Goal: Use online tool/utility: Utilize a website feature to perform a specific function

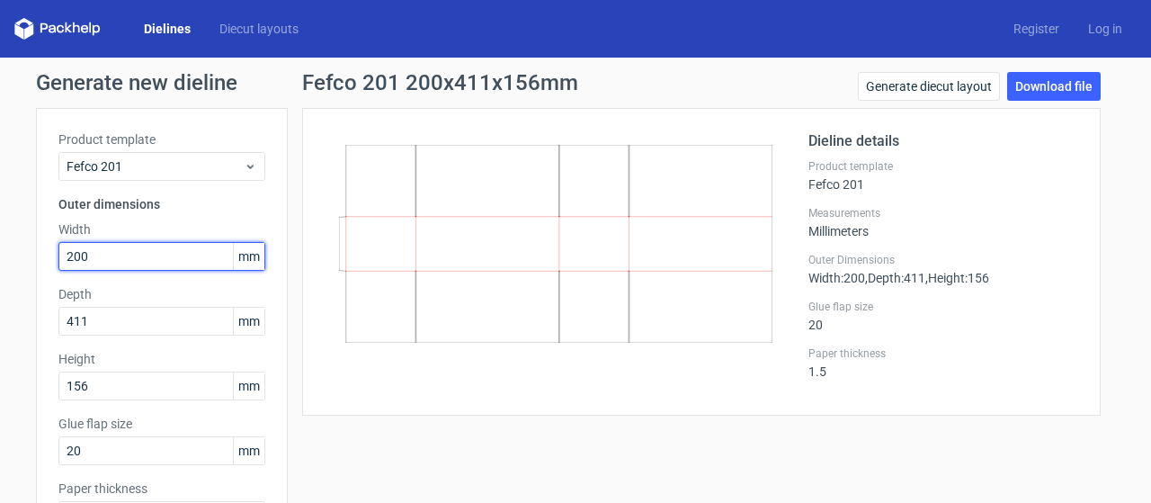
click at [154, 249] on input "200" at bounding box center [161, 256] width 207 height 29
drag, startPoint x: 154, startPoint y: 249, endPoint x: 29, endPoint y: 271, distance: 126.9
click at [36, 271] on div "Product template Fefco 201 Outer dimensions Width 200 mm Depth 411 mm Height 15…" at bounding box center [162, 337] width 252 height 459
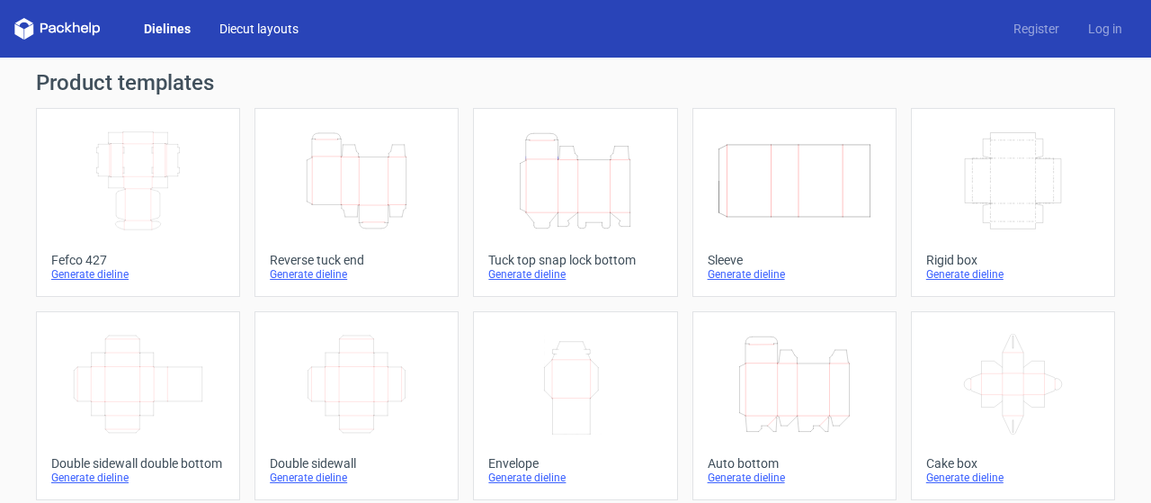
click at [264, 24] on link "Diecut layouts" at bounding box center [259, 29] width 108 height 18
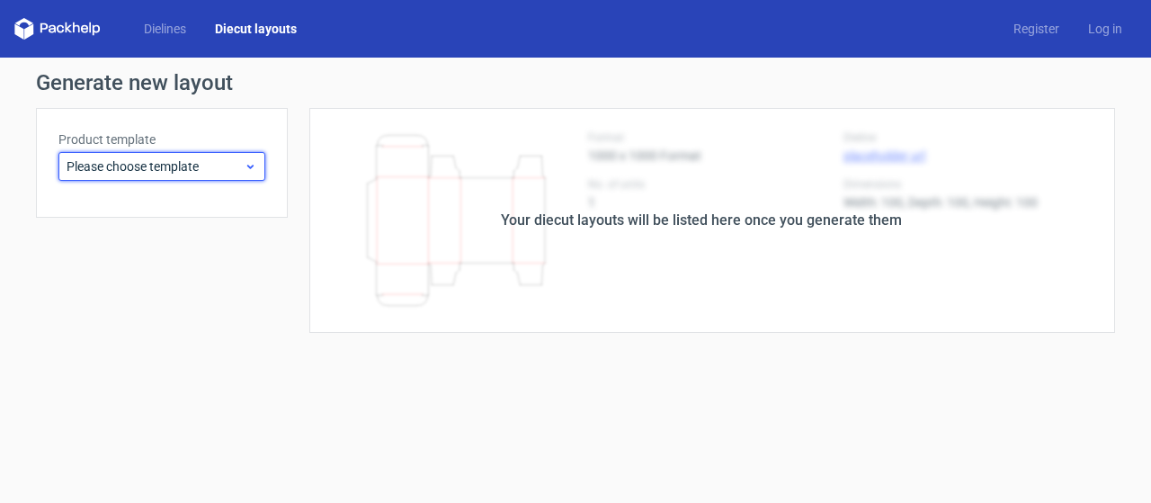
click at [245, 173] on icon at bounding box center [250, 166] width 13 height 14
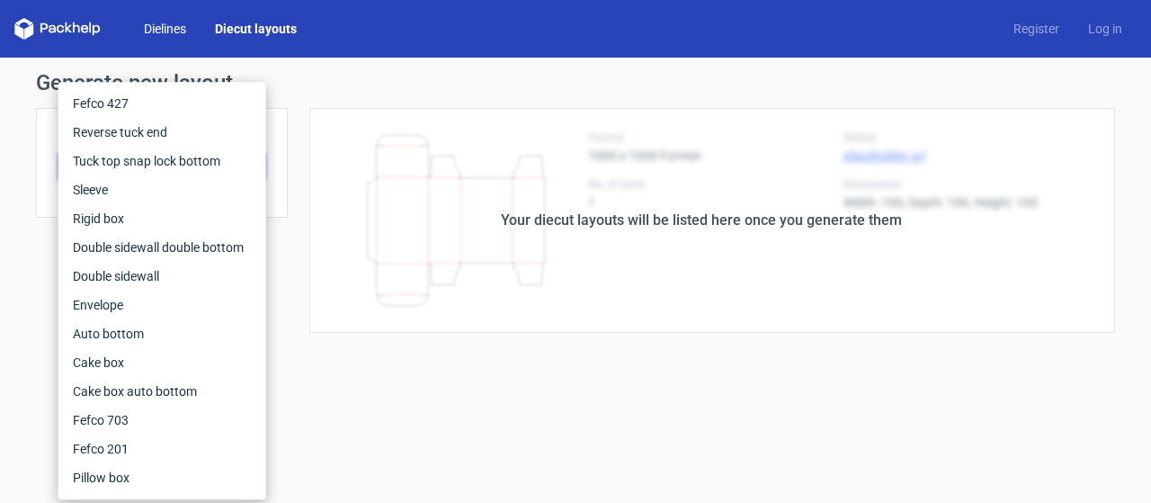
click at [176, 30] on link "Dielines" at bounding box center [165, 29] width 71 height 18
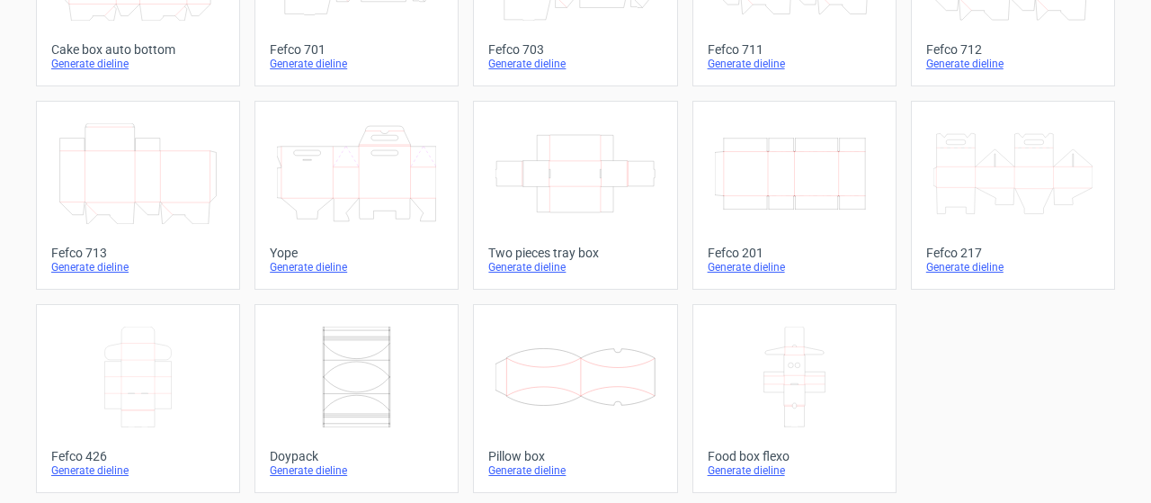
scroll to position [618, 0]
click at [793, 139] on icon "Width Depth Height" at bounding box center [794, 172] width 159 height 101
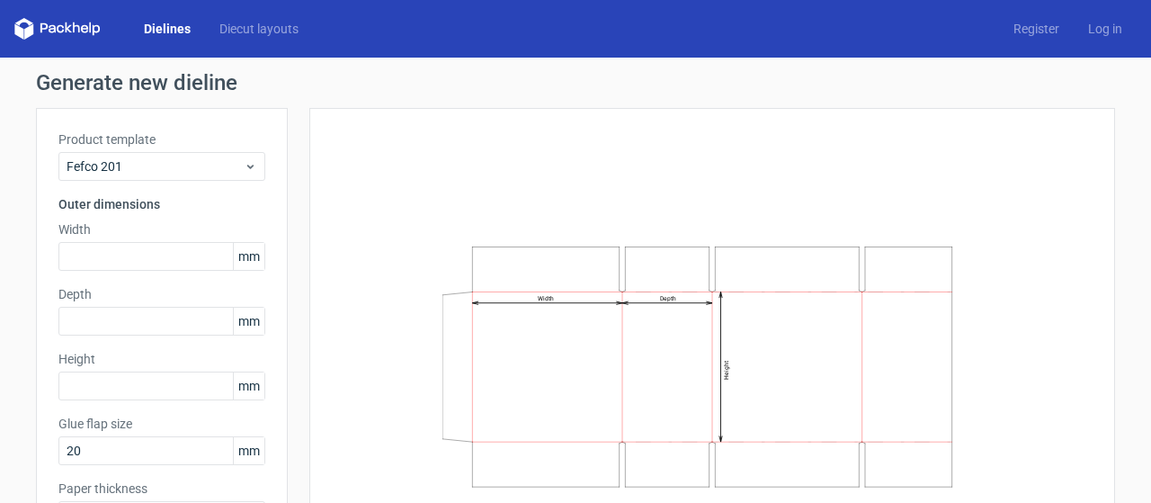
click at [669, 251] on icon "Width Depth Height" at bounding box center [712, 366] width 540 height 271
click at [772, 256] on icon "Width Depth Height" at bounding box center [712, 366] width 540 height 271
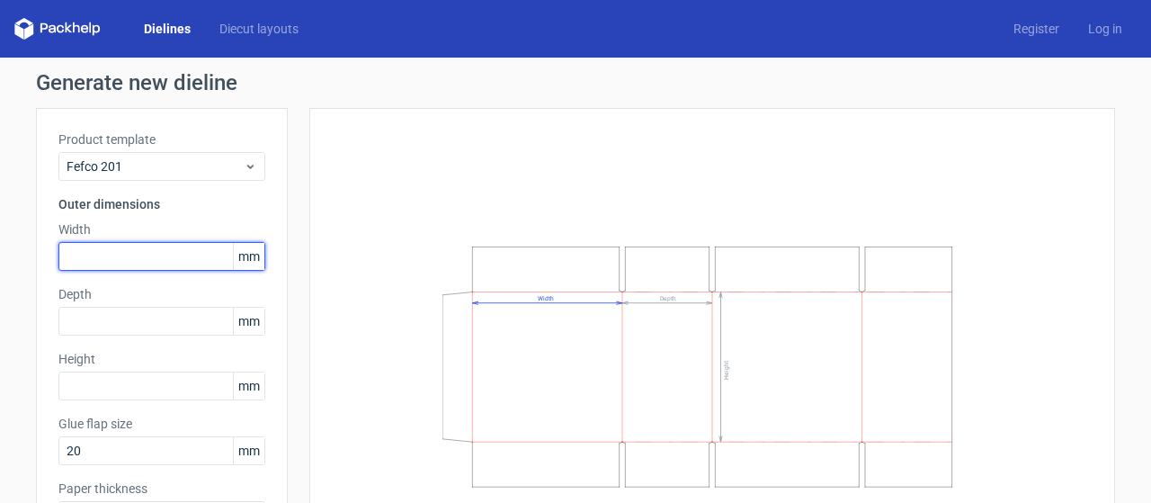
click at [169, 259] on input "text" at bounding box center [161, 256] width 207 height 29
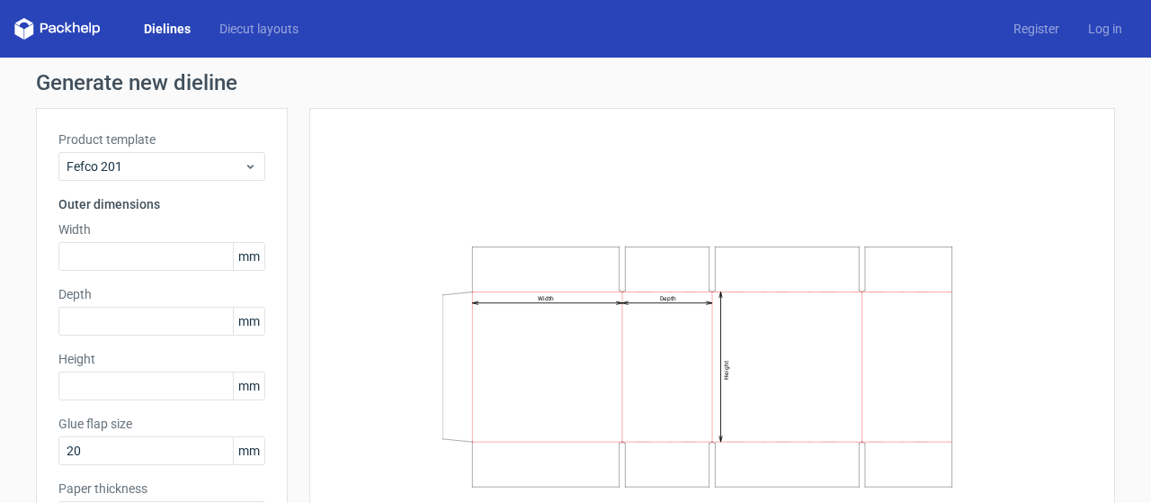
click at [233, 255] on span "mm" at bounding box center [248, 256] width 31 height 27
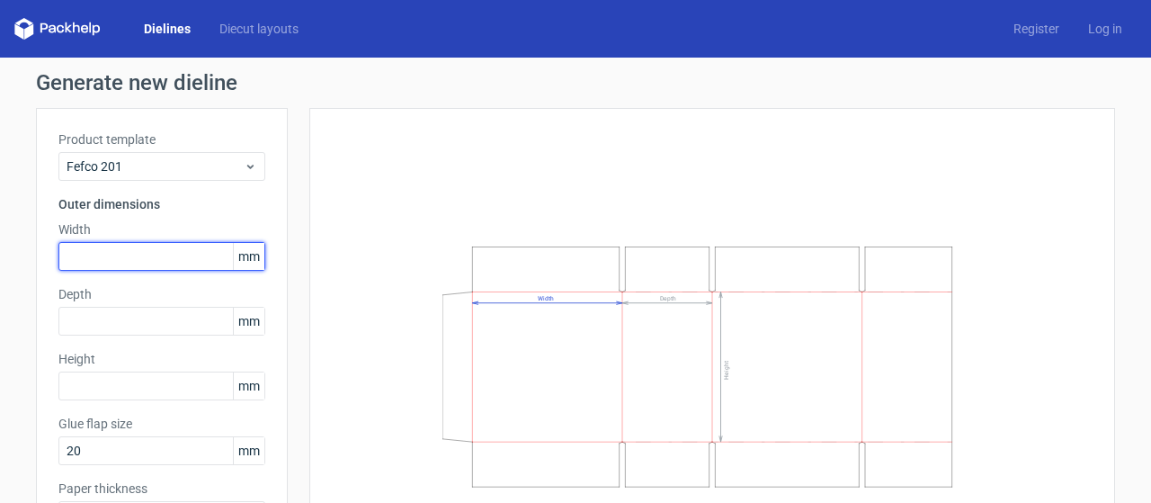
click at [196, 260] on input "text" at bounding box center [161, 256] width 207 height 29
paste input "200"
type input "200"
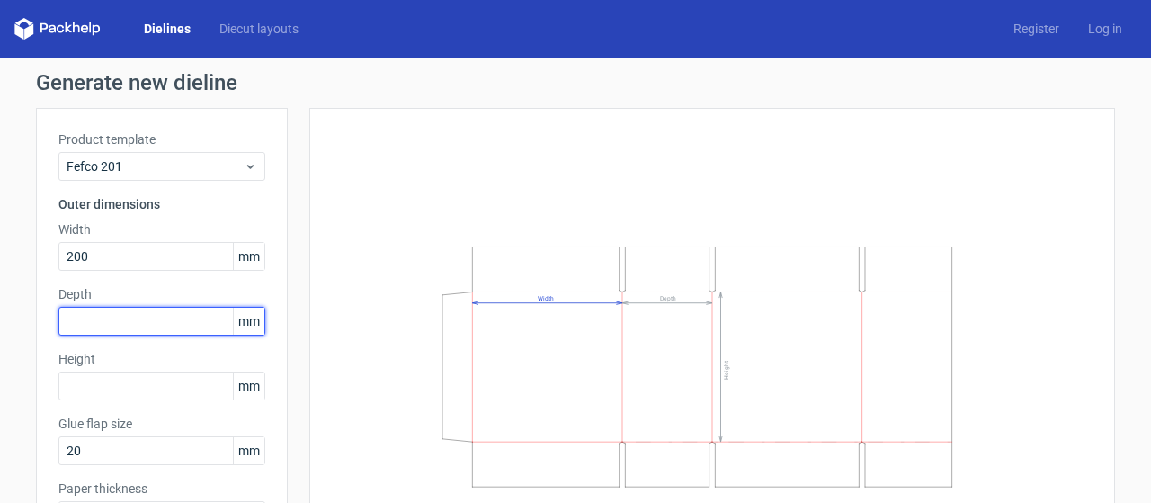
click at [162, 331] on input "text" at bounding box center [161, 321] width 207 height 29
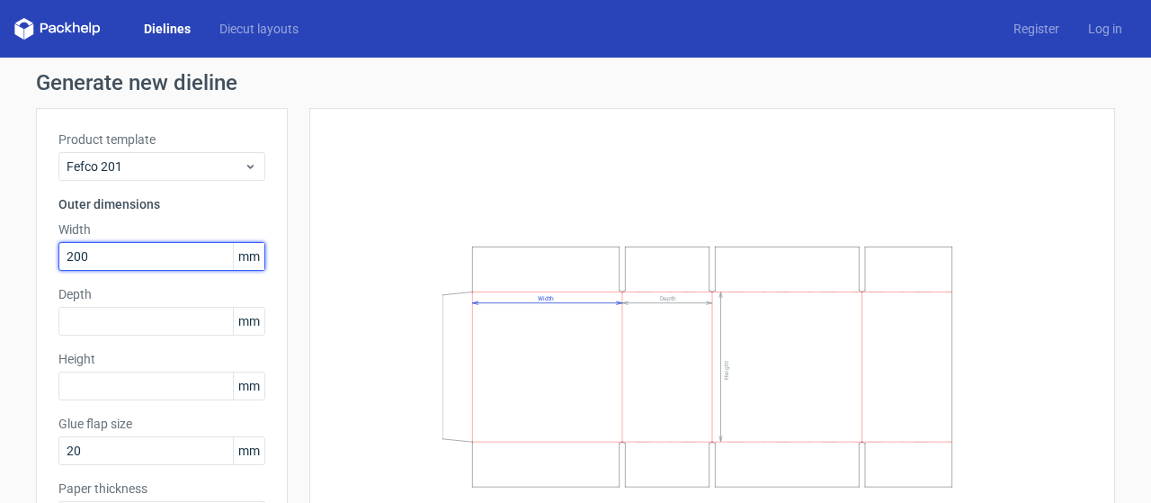
click at [174, 256] on input "200" at bounding box center [161, 256] width 207 height 29
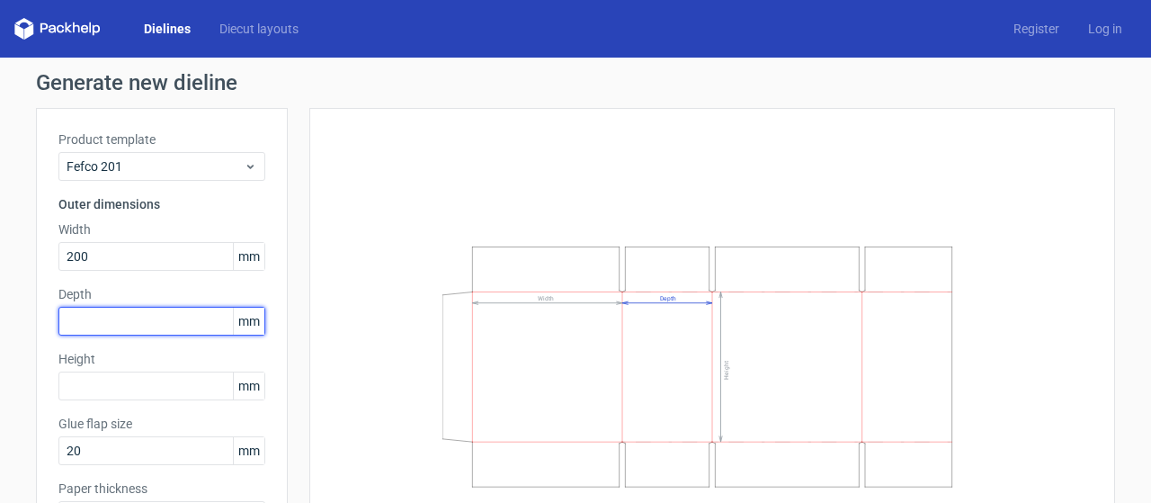
click at [182, 326] on input "text" at bounding box center [161, 321] width 207 height 29
type input "411"
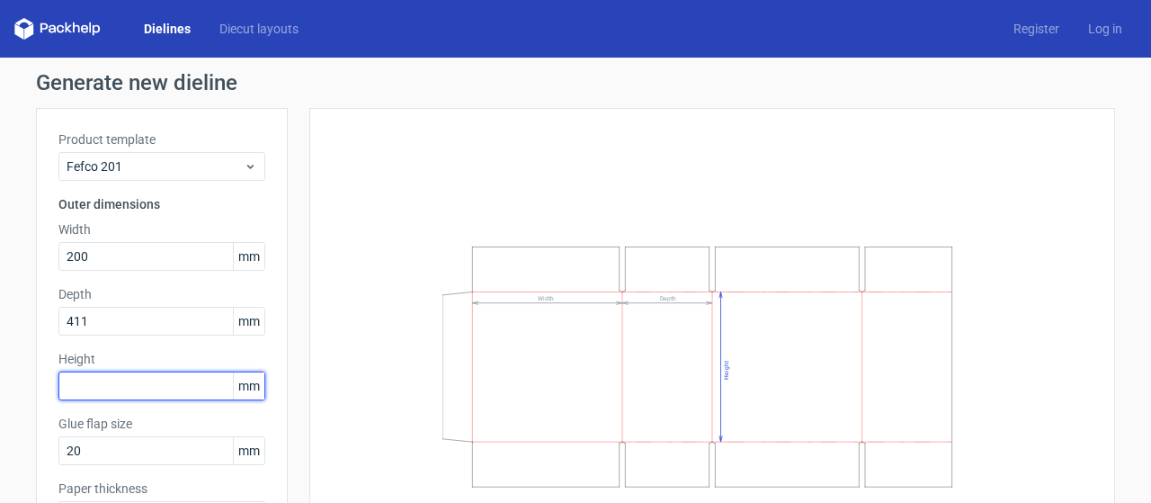
click at [120, 384] on input "text" at bounding box center [161, 385] width 207 height 29
type input "156"
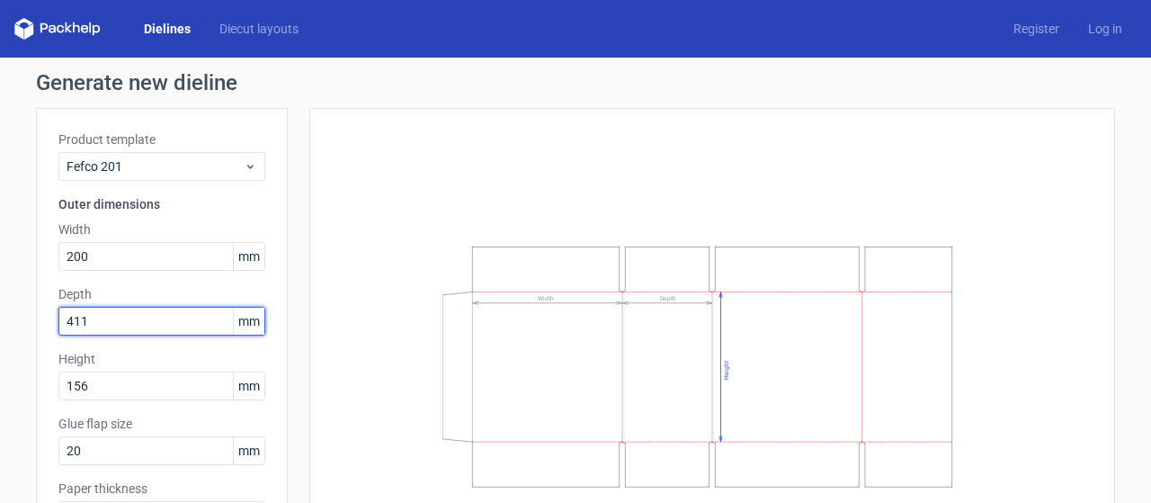
click at [119, 322] on input "411" at bounding box center [161, 321] width 207 height 29
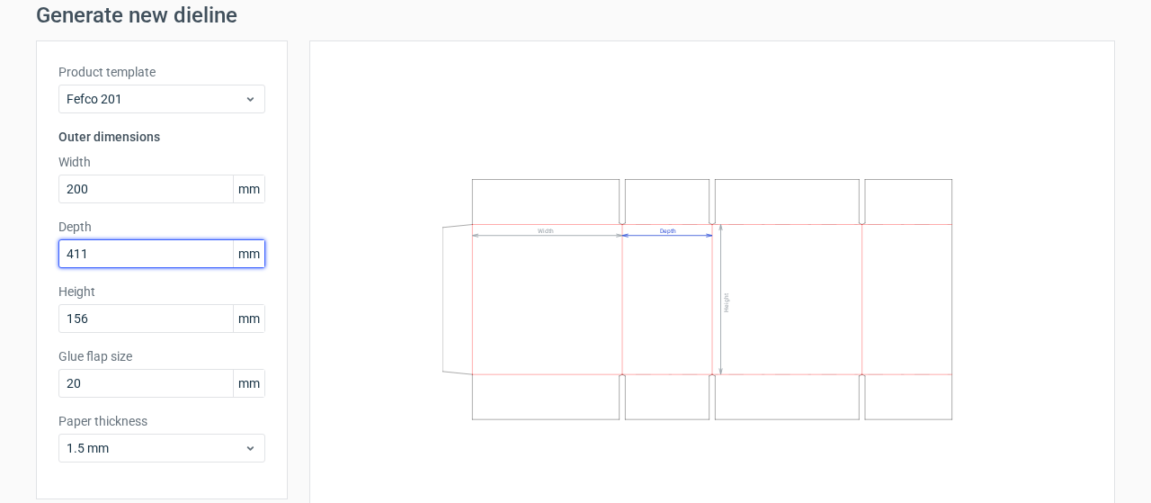
scroll to position [135, 0]
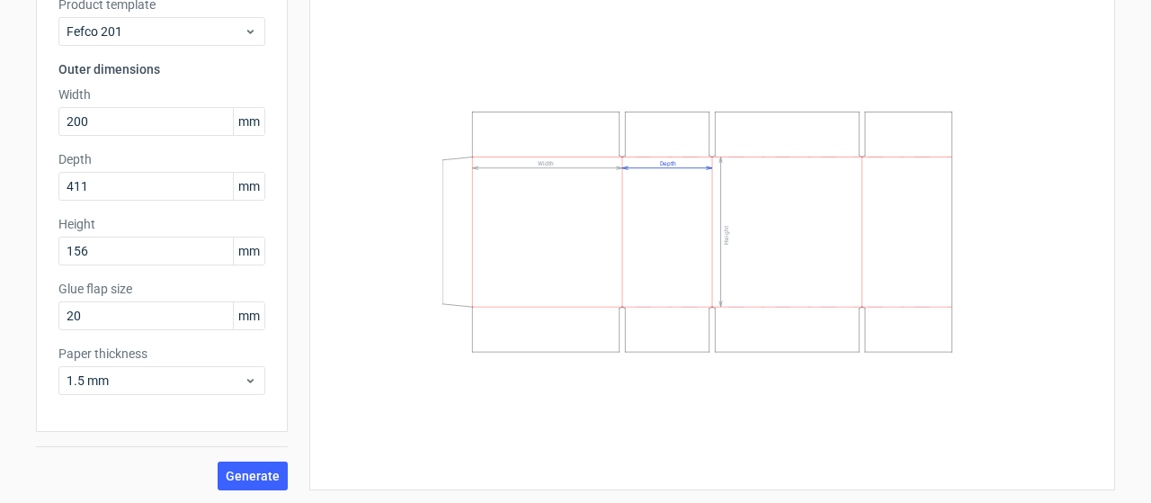
click at [585, 111] on icon "Width Depth Height" at bounding box center [712, 231] width 540 height 271
drag, startPoint x: 585, startPoint y: 111, endPoint x: 509, endPoint y: 116, distance: 76.6
click at [509, 116] on icon "Width Depth Height" at bounding box center [712, 231] width 540 height 271
click at [414, 91] on div "Width Depth Height" at bounding box center [712, 232] width 761 height 472
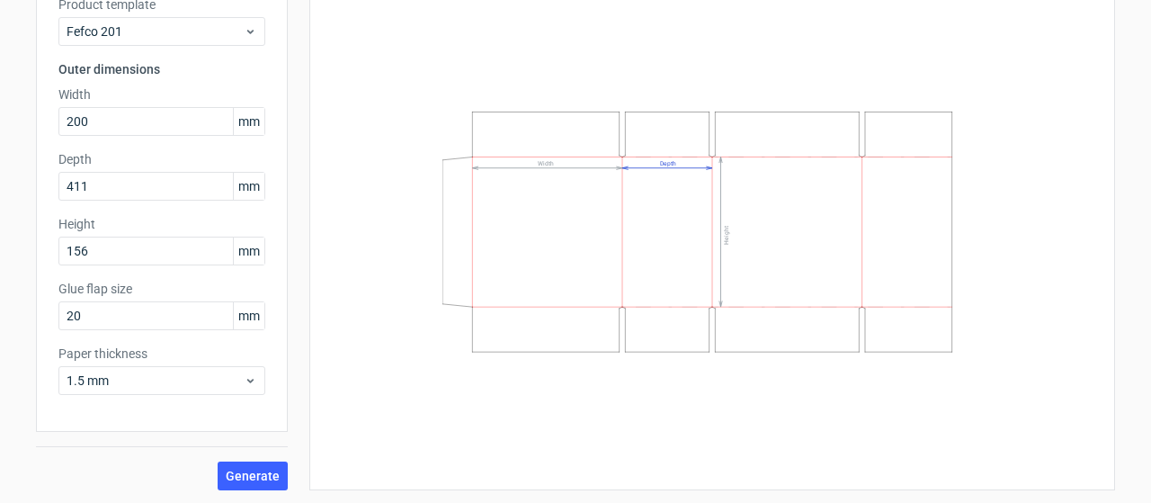
drag, startPoint x: 414, startPoint y: 91, endPoint x: 558, endPoint y: 114, distance: 145.8
click at [558, 114] on div "Width Depth Height" at bounding box center [712, 232] width 761 height 472
click at [229, 473] on span "Generate" at bounding box center [253, 475] width 54 height 13
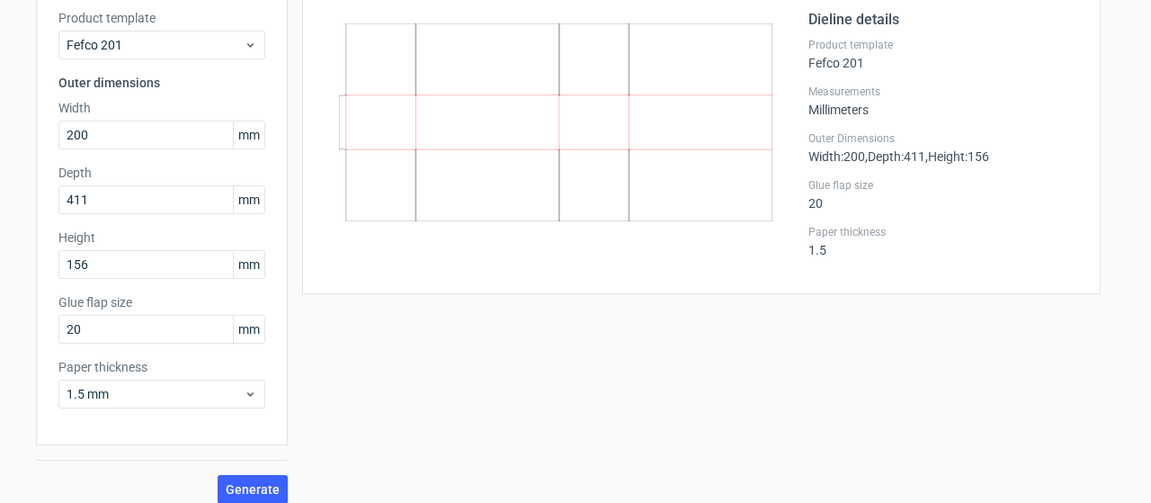
scroll to position [135, 0]
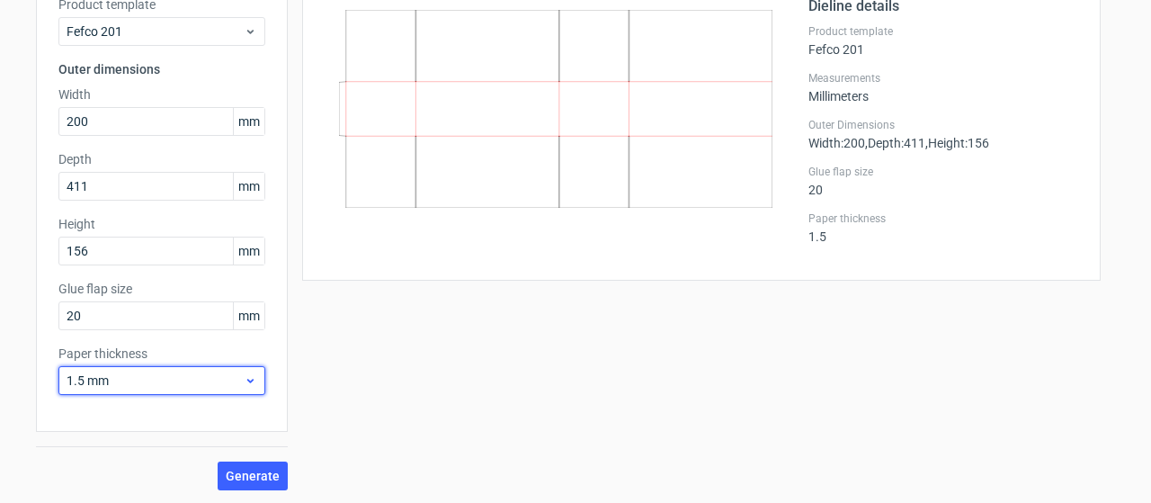
click at [231, 384] on span "1.5 mm" at bounding box center [155, 380] width 177 height 18
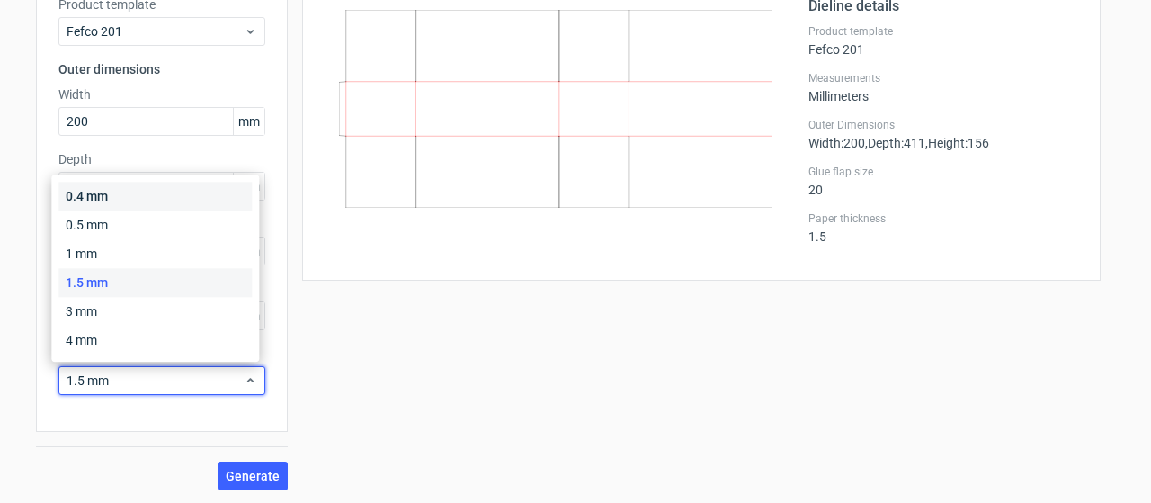
click at [201, 192] on div "0.4 mm" at bounding box center [154, 196] width 193 height 29
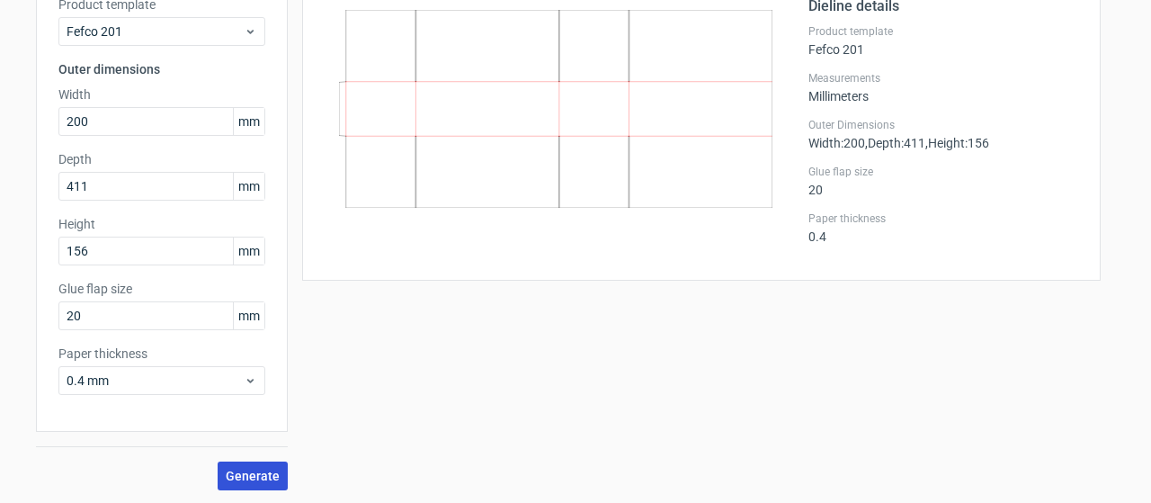
click at [245, 472] on span "Generate" at bounding box center [253, 475] width 54 height 13
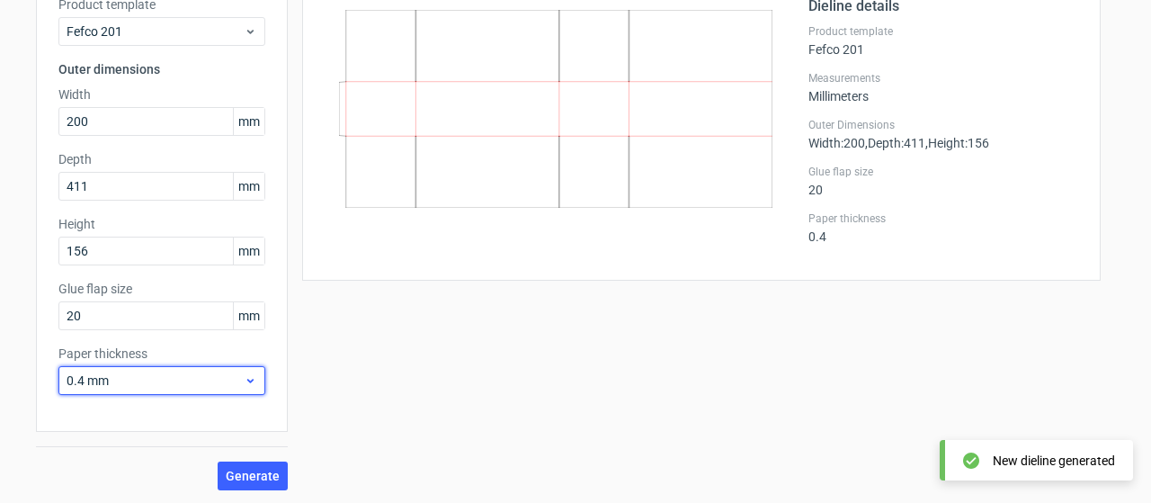
click at [212, 374] on span "0.4 mm" at bounding box center [155, 380] width 177 height 18
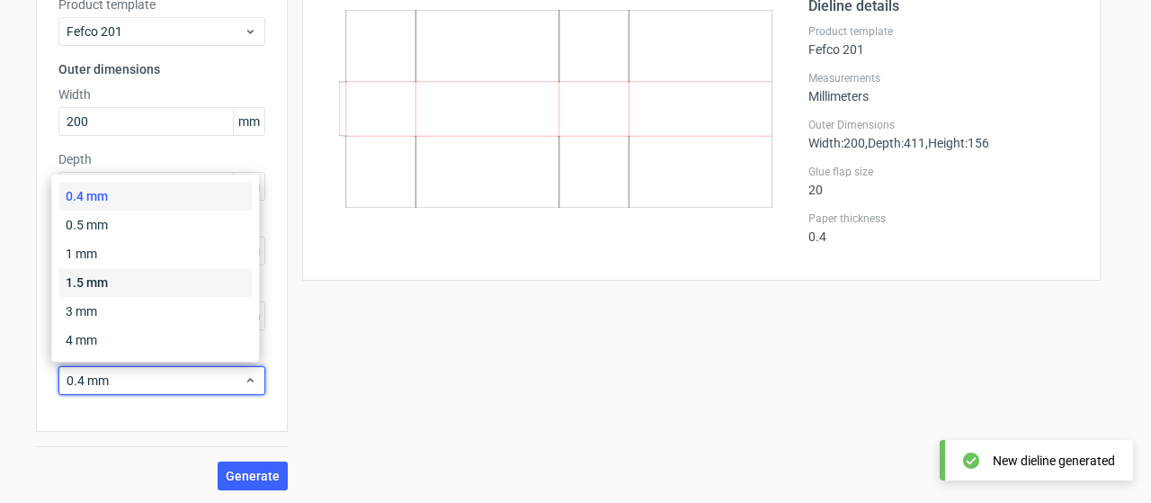
click at [167, 283] on div "1.5 mm" at bounding box center [154, 282] width 193 height 29
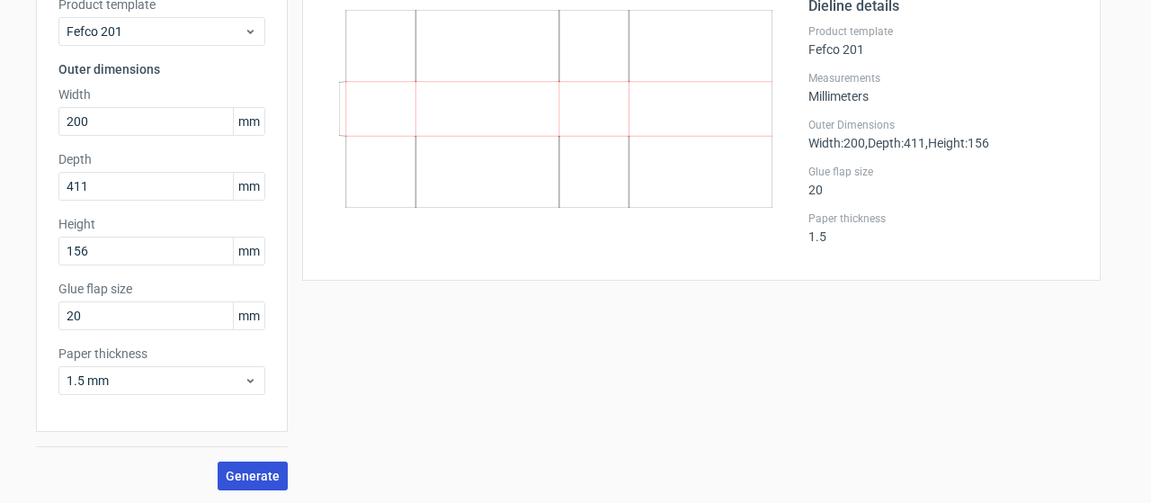
click at [244, 485] on button "Generate" at bounding box center [253, 475] width 70 height 29
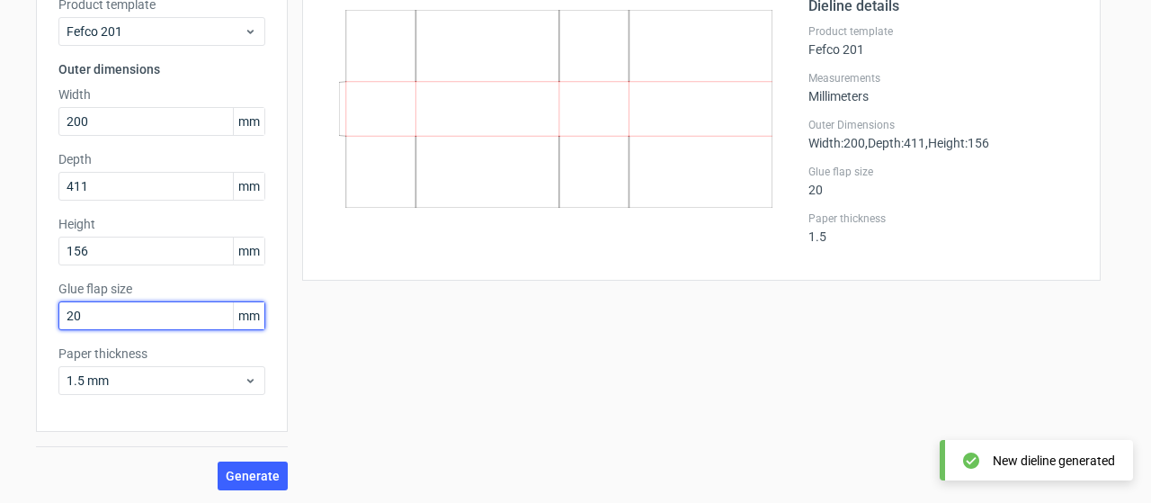
click at [175, 314] on input "20" at bounding box center [161, 315] width 207 height 29
drag, startPoint x: 175, startPoint y: 314, endPoint x: 40, endPoint y: 328, distance: 135.7
click at [40, 328] on div "Product template Fefco 201 Outer dimensions Width 200 mm Depth 411 mm Height 15…" at bounding box center [162, 202] width 252 height 459
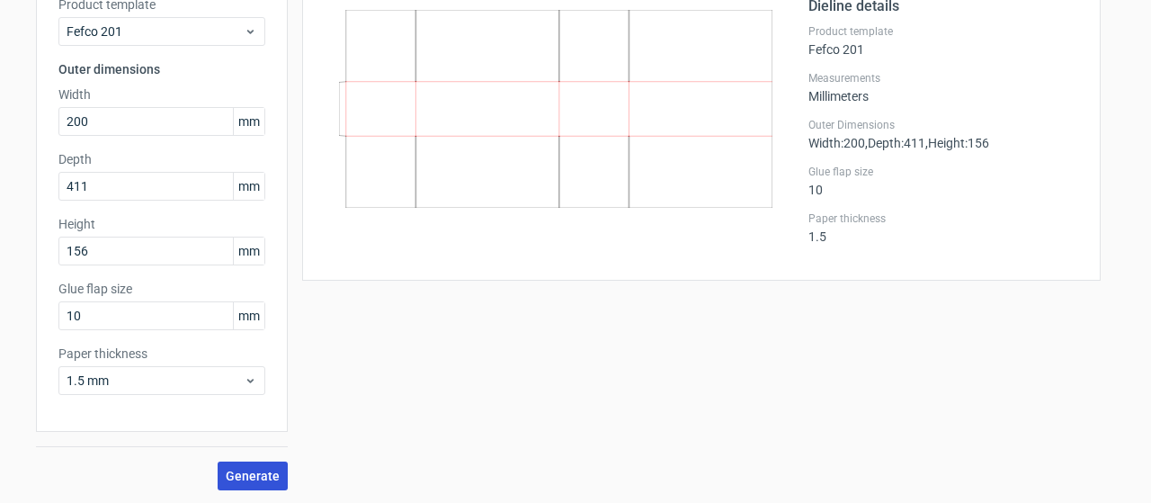
click at [248, 471] on span "Generate" at bounding box center [253, 475] width 54 height 13
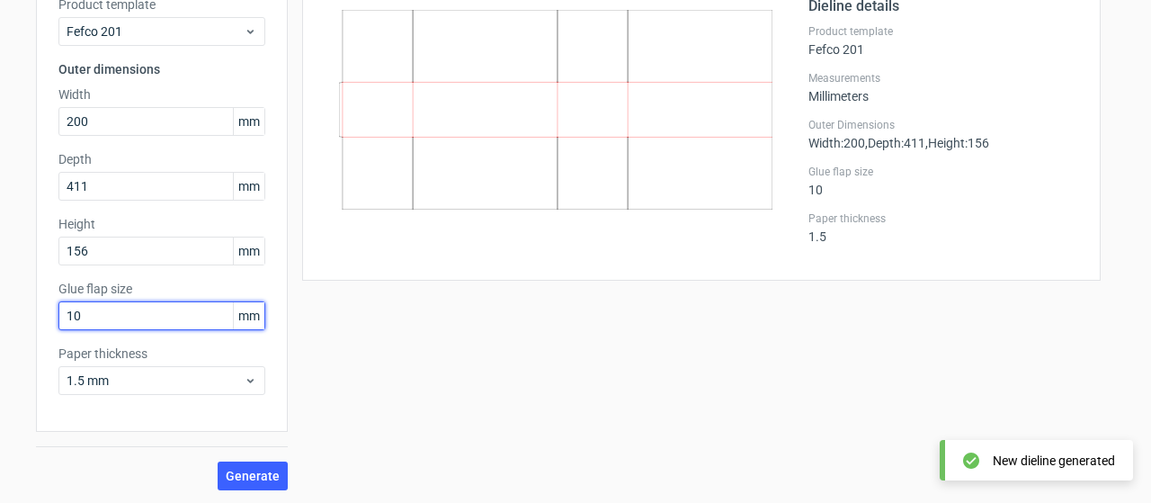
click at [153, 309] on input "10" at bounding box center [161, 315] width 207 height 29
type input "20"
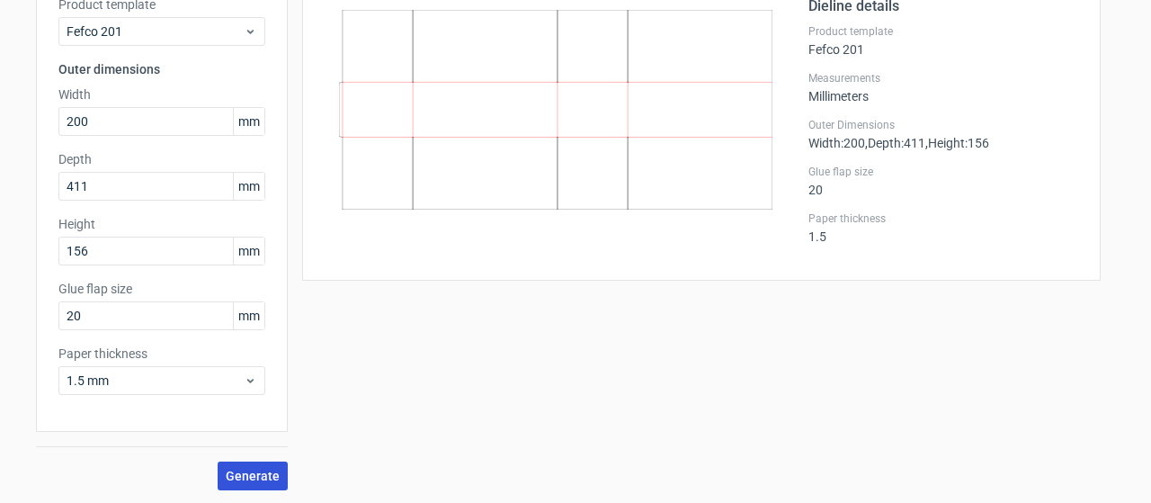
click at [264, 472] on span "Generate" at bounding box center [253, 475] width 54 height 13
click at [273, 210] on div "Product template Fefco 201 Outer dimensions Width 200 mm Depth 411 mm Height 15…" at bounding box center [162, 202] width 252 height 459
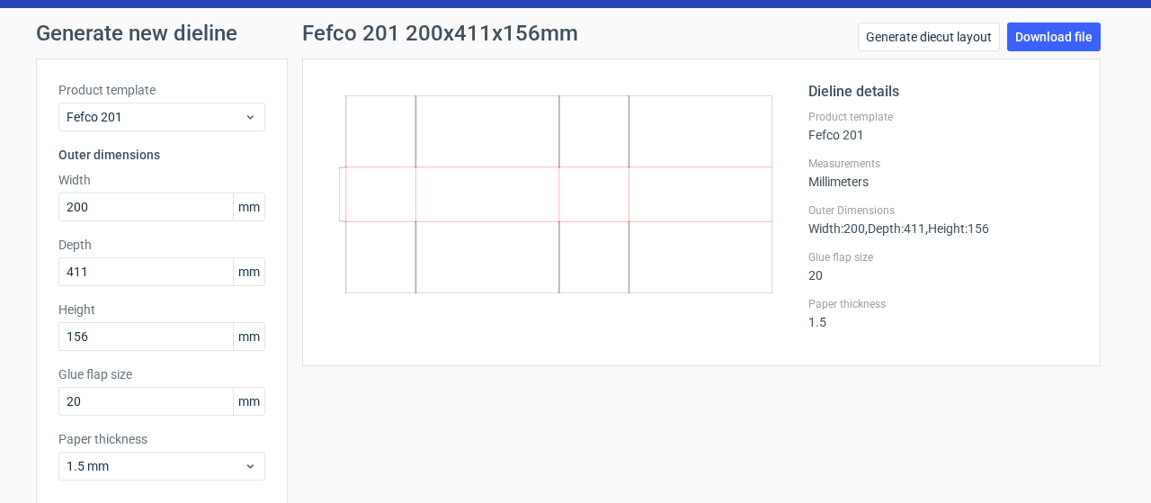
scroll to position [31, 0]
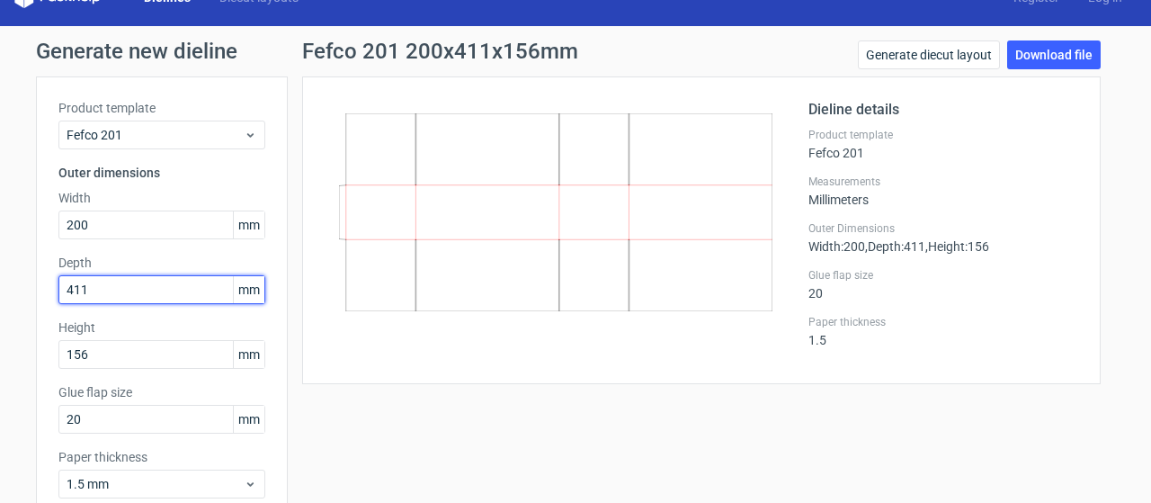
click at [101, 286] on input "411" at bounding box center [161, 289] width 207 height 29
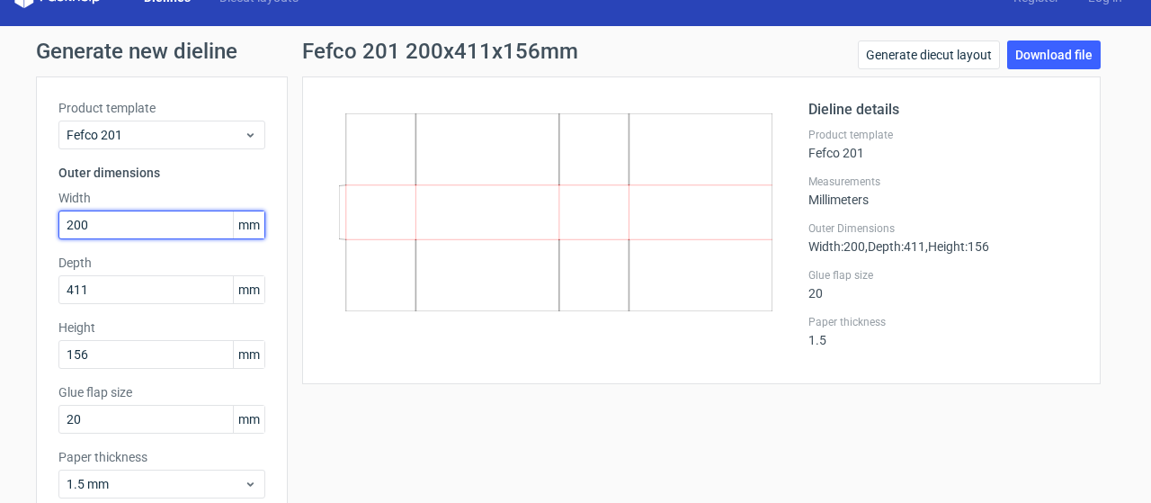
click at [183, 228] on input "200" at bounding box center [161, 224] width 207 height 29
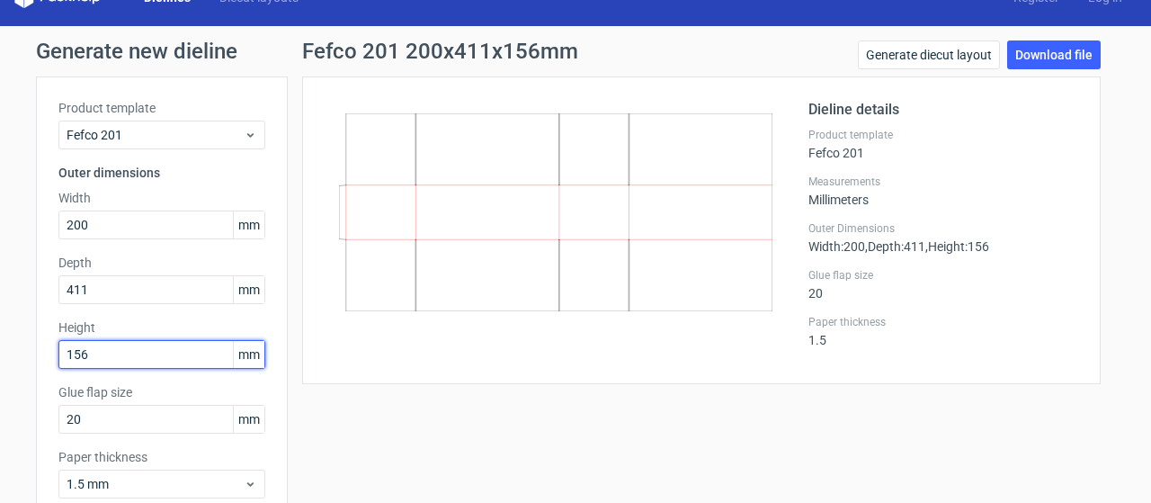
click at [192, 359] on input "156" at bounding box center [161, 354] width 207 height 29
click at [504, 183] on icon at bounding box center [555, 212] width 433 height 198
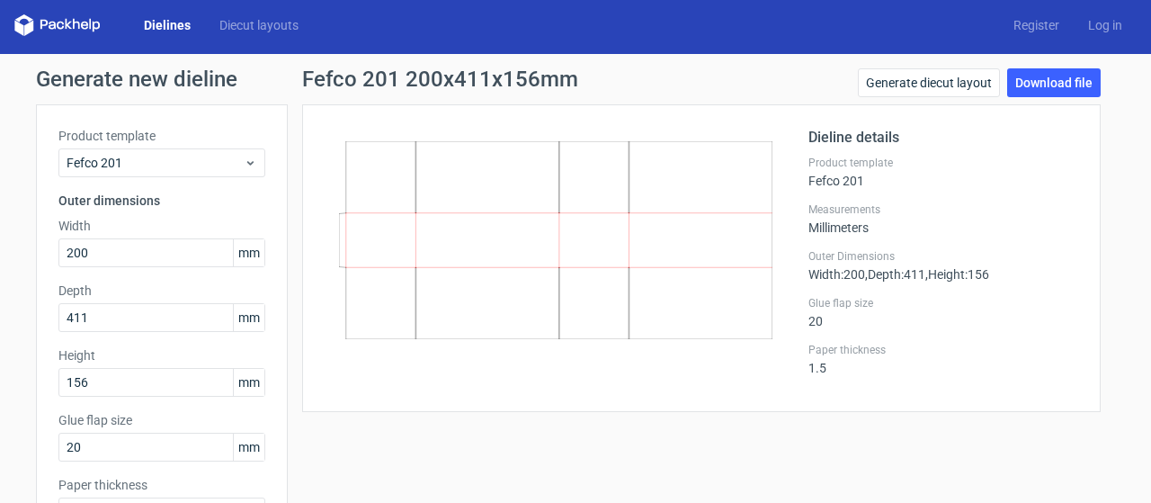
scroll to position [0, 0]
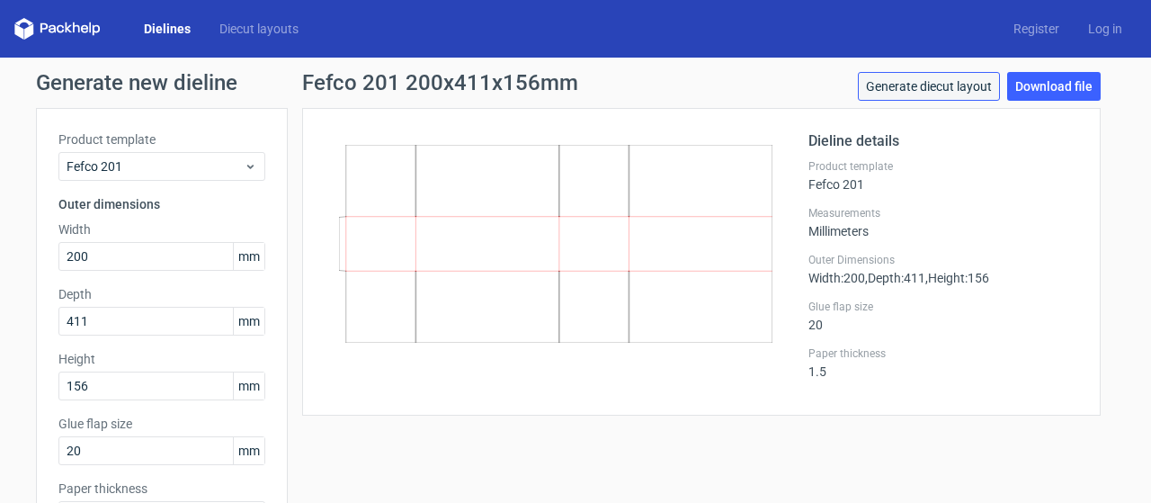
click at [930, 85] on link "Generate diecut layout" at bounding box center [929, 86] width 142 height 29
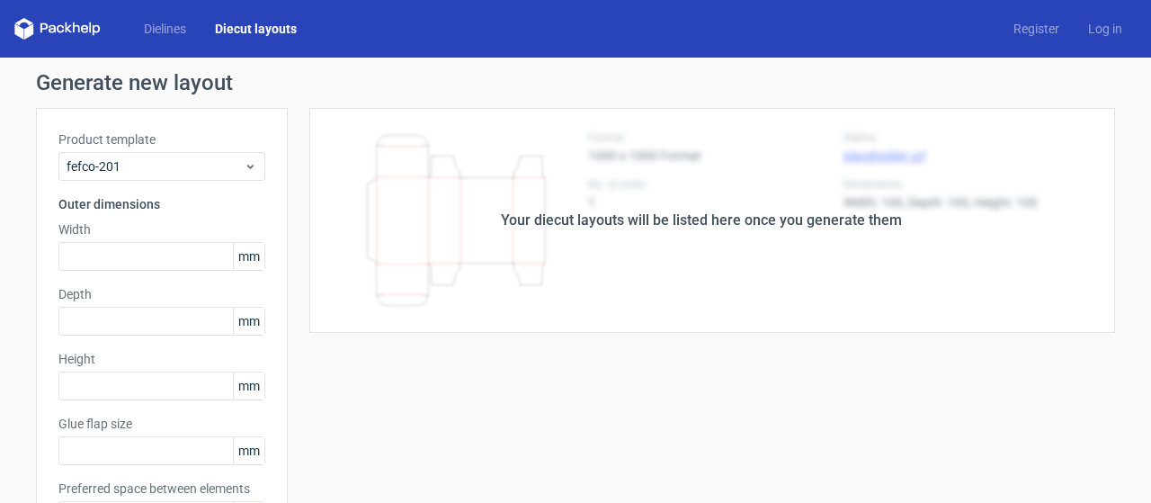
type input "200"
type input "411"
type input "156"
type input "20"
type input "5"
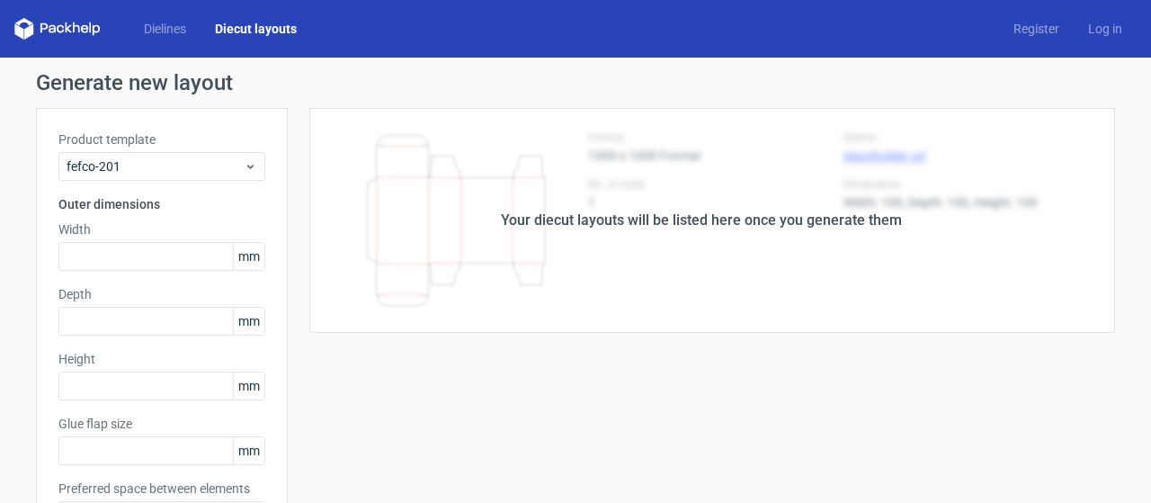
type input "48"
